Goal: Find specific page/section: Find specific page/section

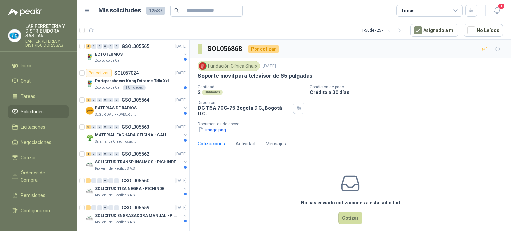
click at [425, 9] on div "Todas" at bounding box center [429, 11] width 67 height 12
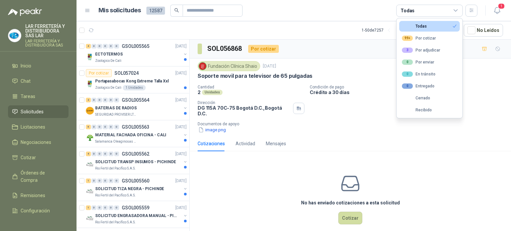
click at [431, 28] on button "Todas" at bounding box center [429, 26] width 61 height 11
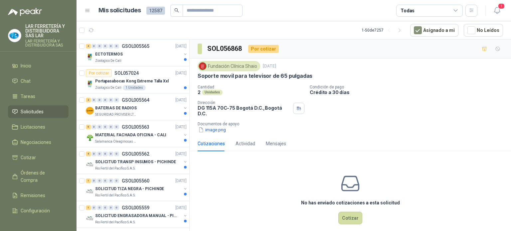
click at [433, 13] on div "Todas" at bounding box center [429, 11] width 67 height 12
click at [364, 11] on article "Mis solicitudes 12587 Todas" at bounding box center [289, 11] width 380 height 12
